Goal: Transaction & Acquisition: Purchase product/service

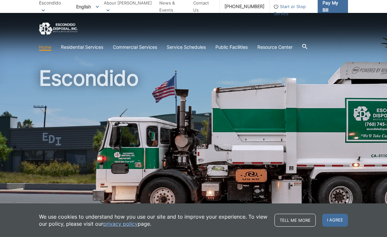
click at [331, 5] on span "Pay My Bill" at bounding box center [333, 6] width 20 height 14
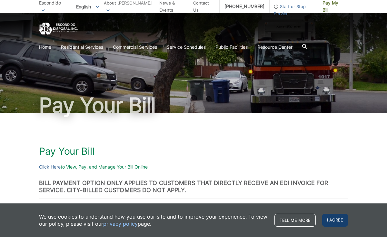
click at [331, 215] on span "I agree" at bounding box center [335, 220] width 26 height 13
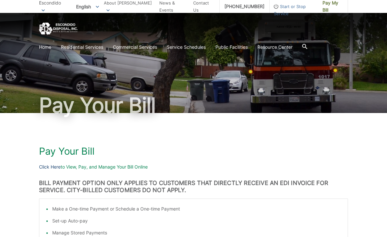
click at [51, 168] on link "Click Here" at bounding box center [50, 166] width 22 height 7
click at [174, 151] on h1 "Pay Your Bill" at bounding box center [193, 151] width 309 height 12
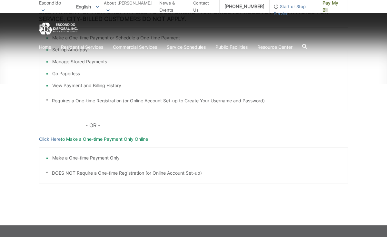
scroll to position [181, 0]
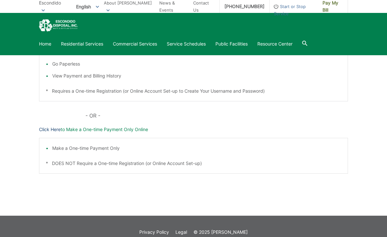
click at [42, 131] on link "Click Here" at bounding box center [50, 129] width 22 height 7
click at [58, 130] on link "Click Here" at bounding box center [50, 129] width 22 height 7
